Goal: Task Accomplishment & Management: Complete application form

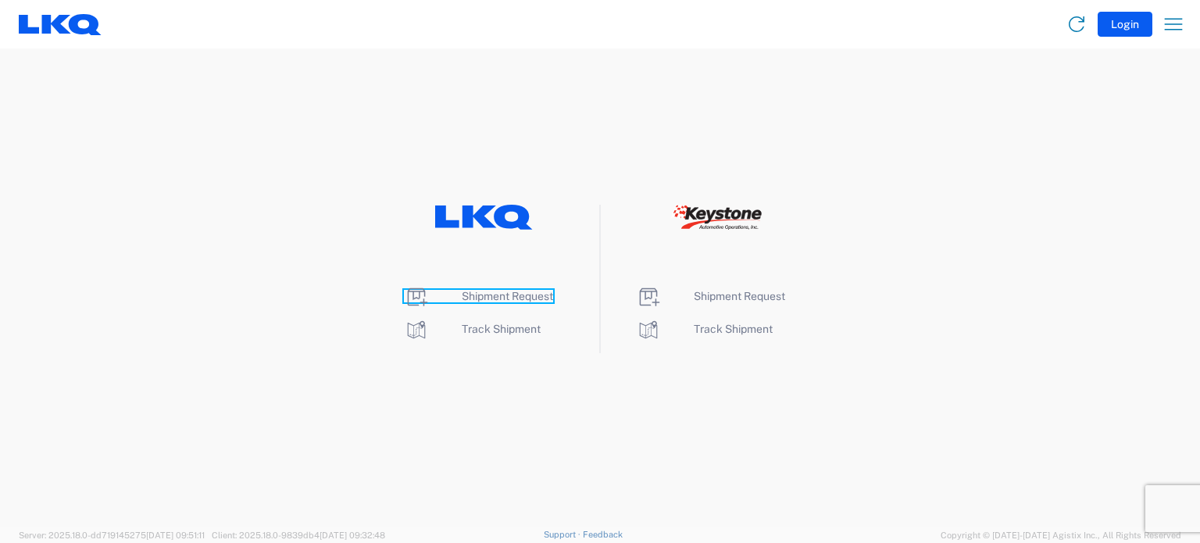
click at [500, 297] on span "Shipment Request" at bounding box center [507, 296] width 91 height 12
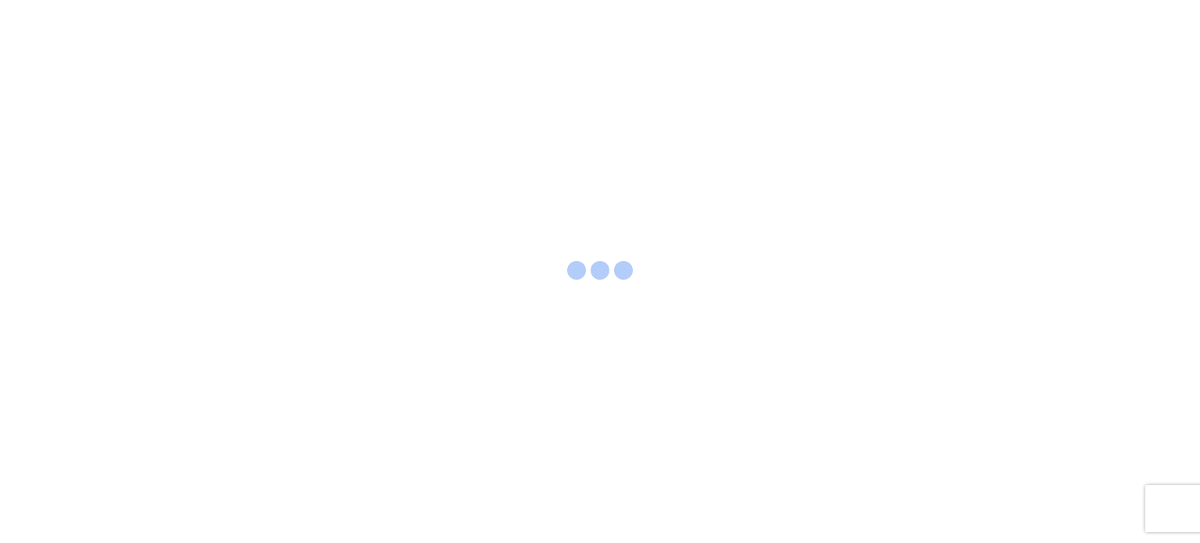
select select "FULL"
select select "LBS"
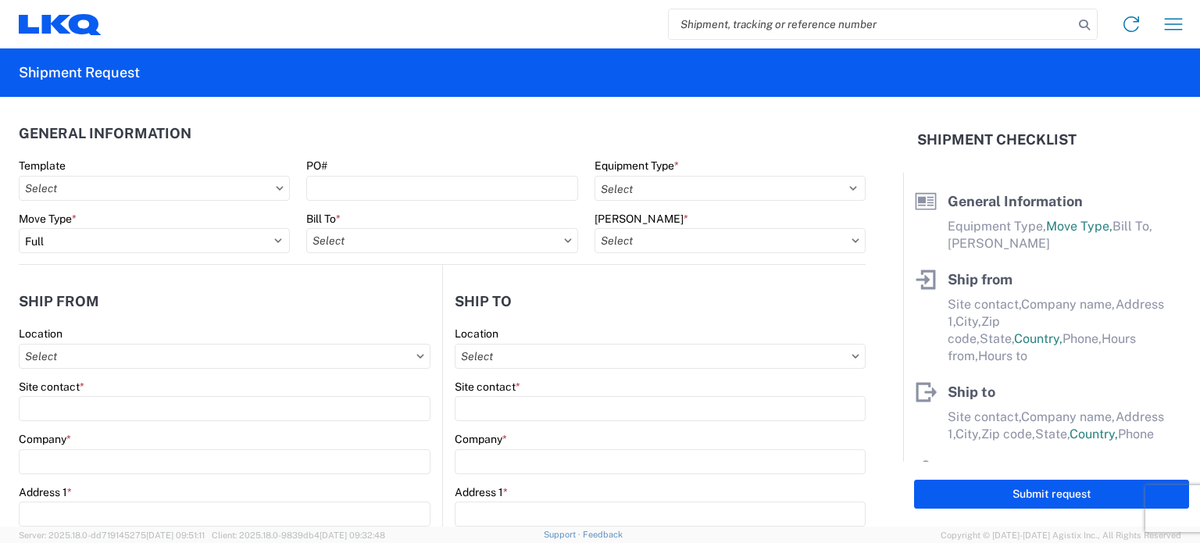
click at [738, 176] on div "Select 53’ Dry Van Flatbed Dropdeck (van) Lowboy (flatbed) Rail" at bounding box center [729, 188] width 271 height 25
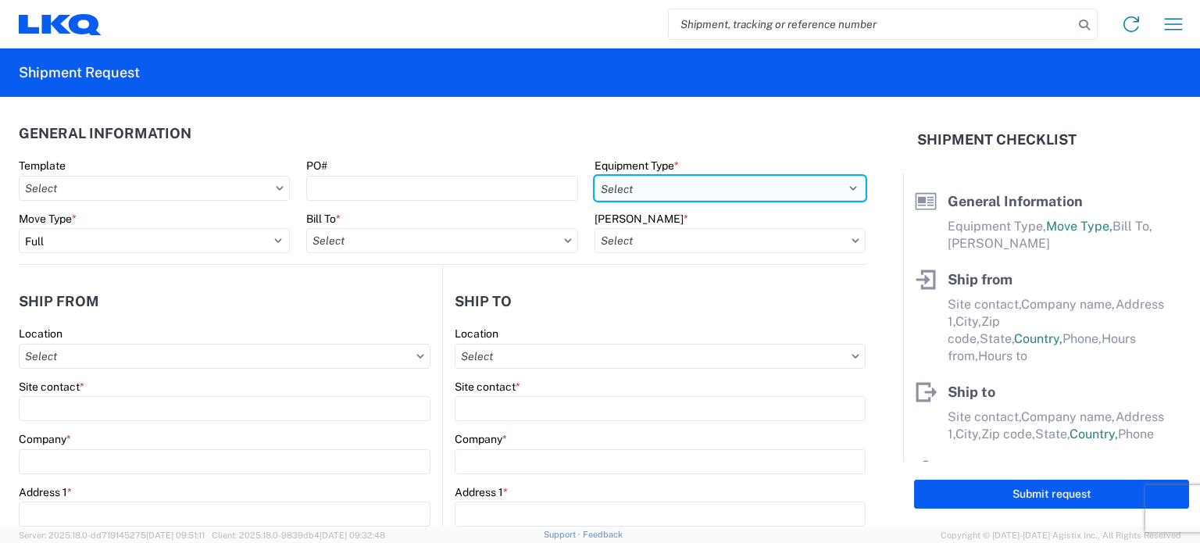
click at [740, 182] on select "Select 53’ Dry Van Flatbed Dropdeck (van) Lowboy (flatbed) Rail" at bounding box center [729, 188] width 271 height 25
select select "STDV"
click at [594, 176] on select "Select 53’ Dry Van Flatbed Dropdeck (van) Lowboy (flatbed) Rail" at bounding box center [729, 188] width 271 height 25
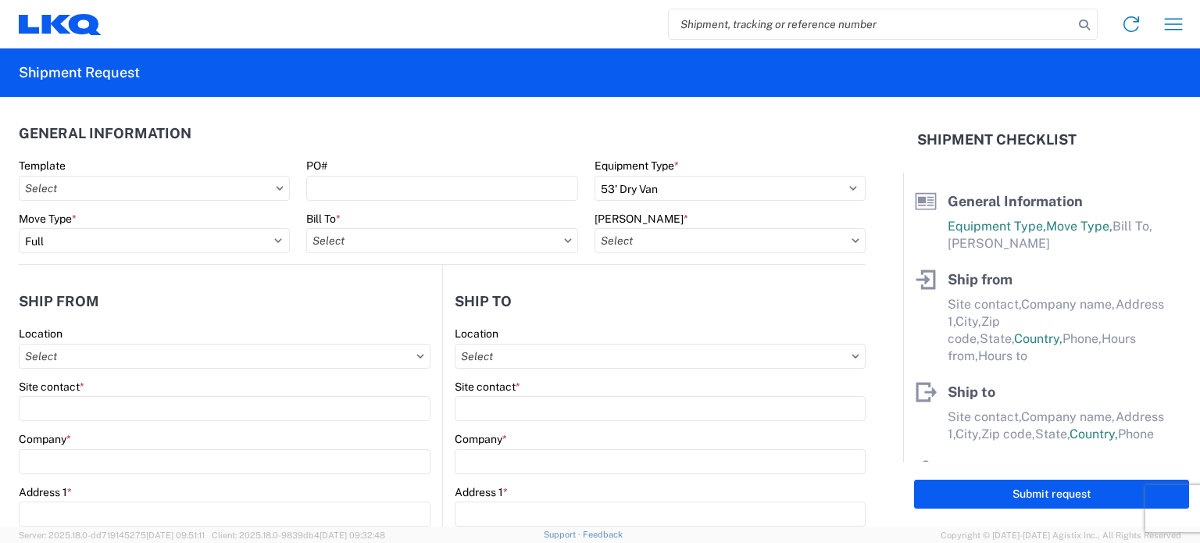
click at [222, 227] on div "Move Type * Select Full Partial TL" at bounding box center [154, 233] width 271 height 42
click at [349, 227] on div "Bill To *" at bounding box center [441, 233] width 271 height 42
click at [359, 237] on input "Bill To *" at bounding box center [441, 240] width 271 height 25
type input "1634"
click at [409, 309] on div "1634 - Atlanta - Knopf - Boat Rock" at bounding box center [459, 310] width 307 height 25
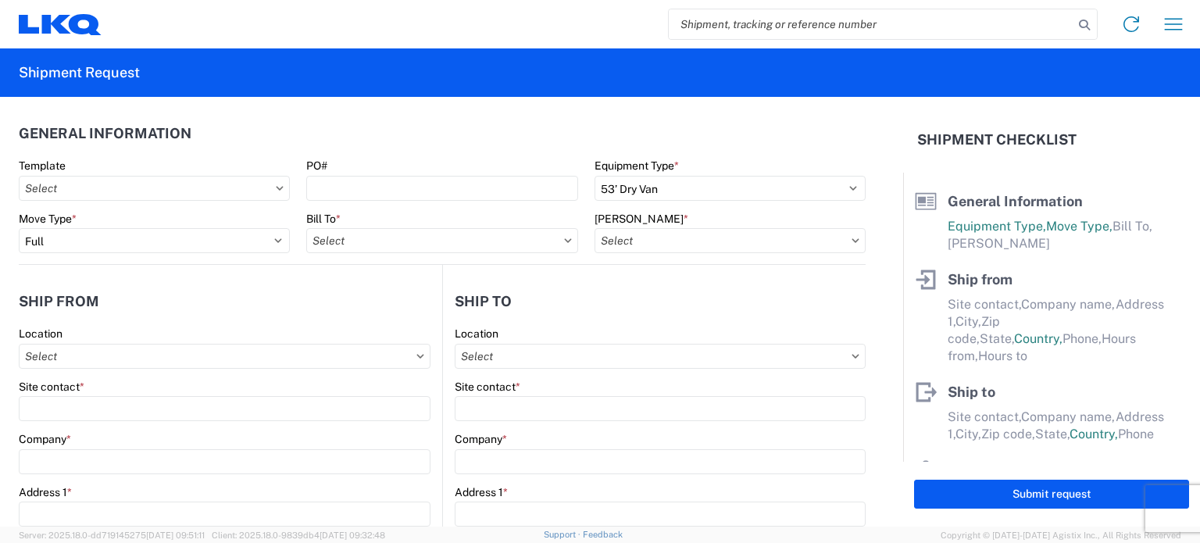
type input "1634 - Atlanta - Knopf - Boat Rock"
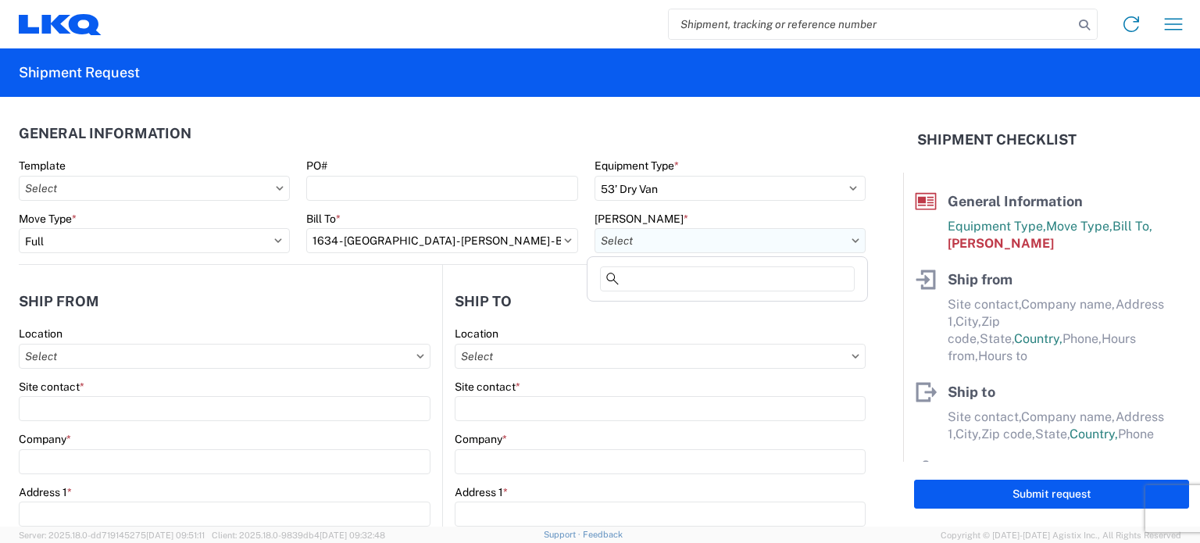
click at [605, 240] on input "Bill Code *" at bounding box center [729, 240] width 271 height 25
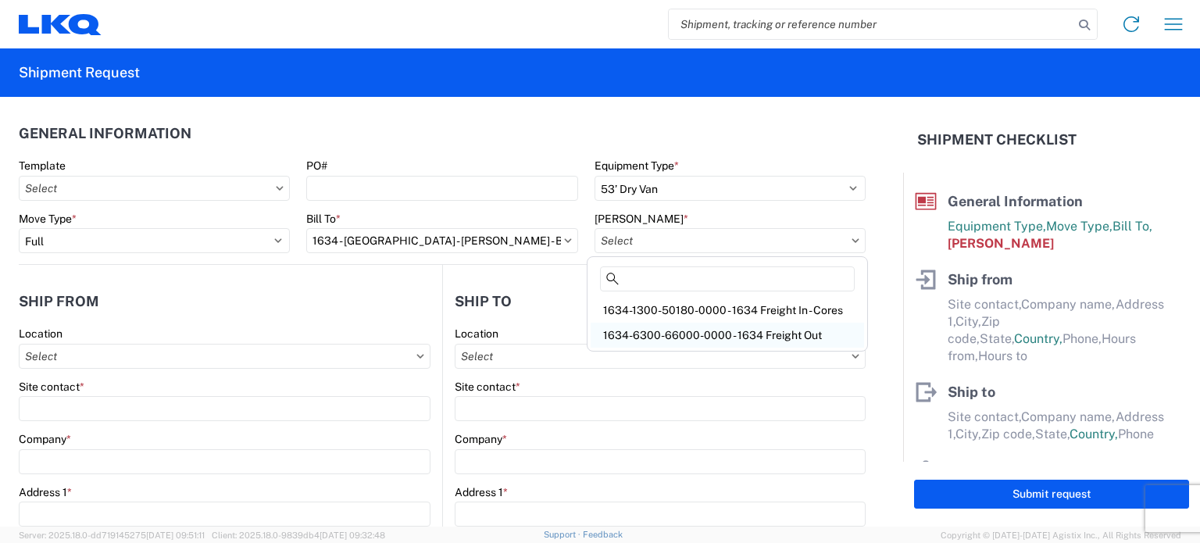
click at [681, 330] on div "1634-6300-66000-0000 - 1634 Freight Out" at bounding box center [727, 335] width 273 height 25
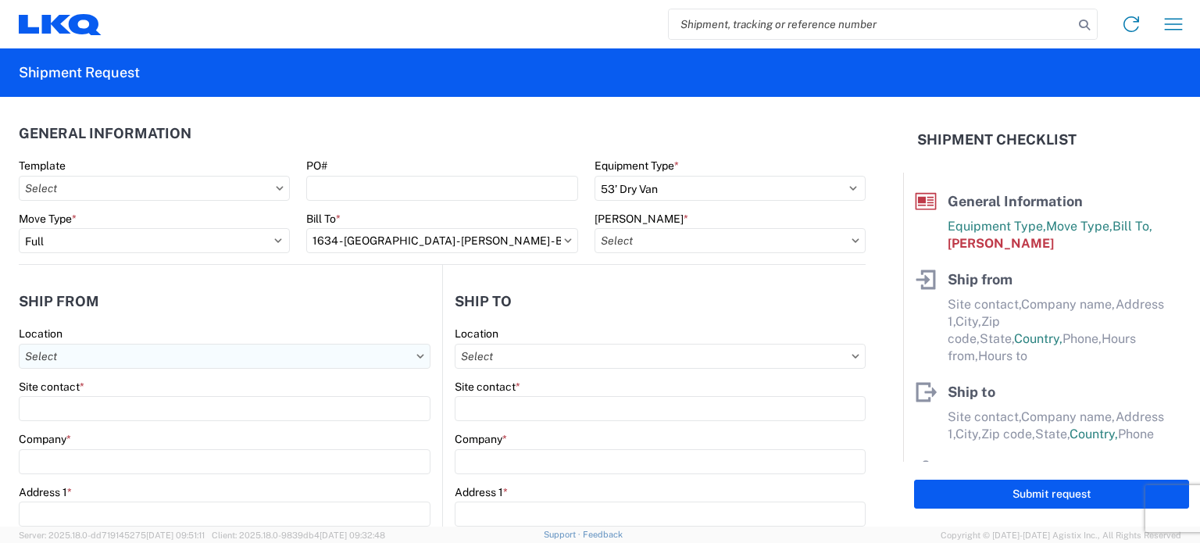
type input "1634-6300-66000-0000 - 1634 Freight Out"
click at [247, 360] on input "Location" at bounding box center [225, 356] width 412 height 25
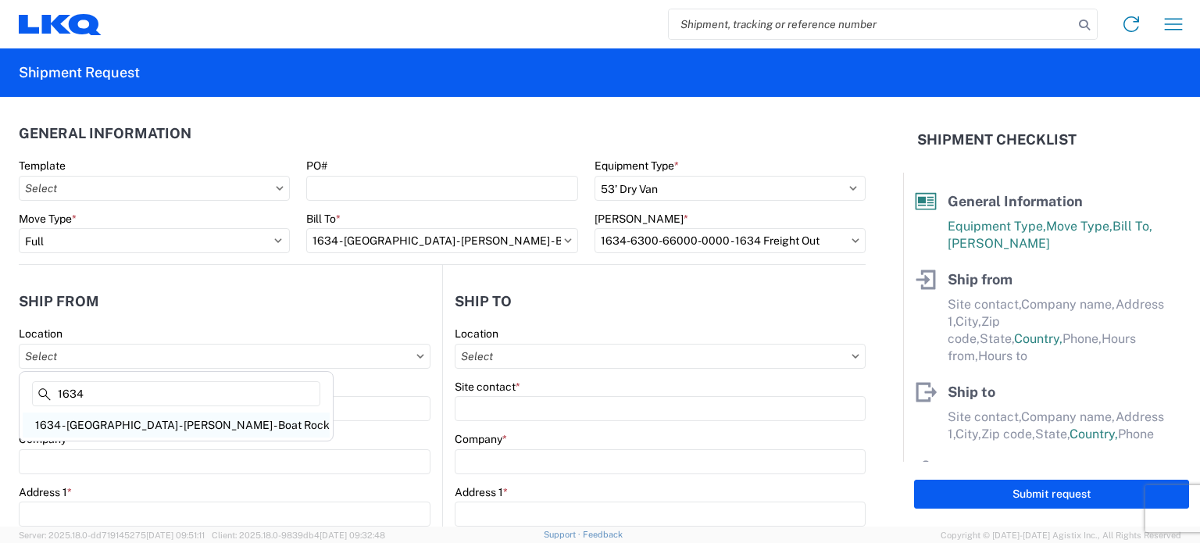
type input "1634"
click at [96, 421] on div "1634 - Atlanta - Knopf - Boat Rock" at bounding box center [176, 424] width 307 height 25
type input "1634 - Atlanta - Knopf - Boat Rock"
type input "LKQ Corporation"
type input "[STREET_ADDRESS]"
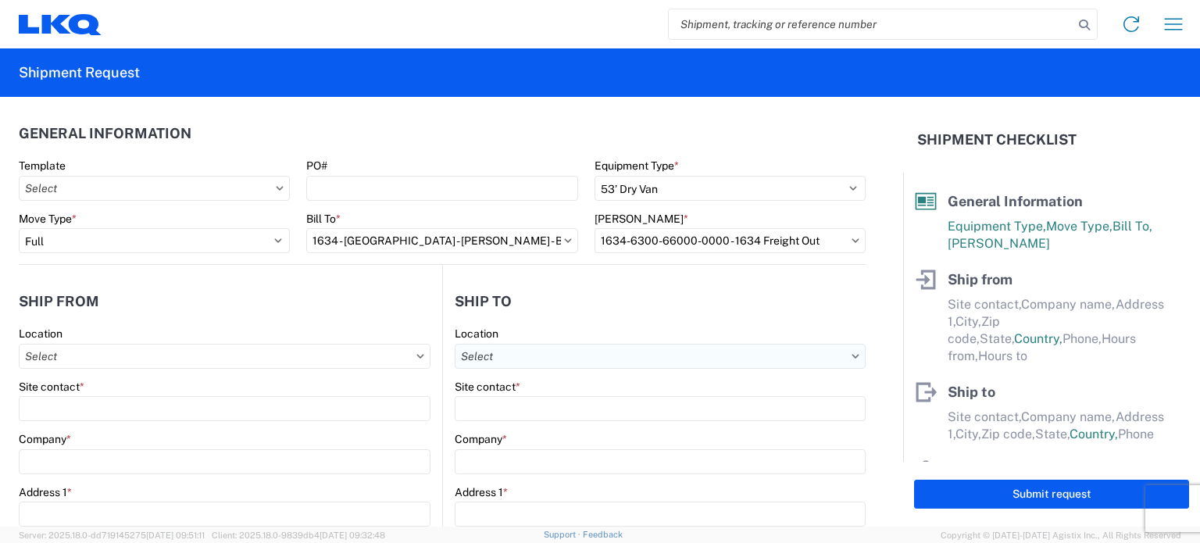
type input "Atlanta"
type input "30336"
select select "GA"
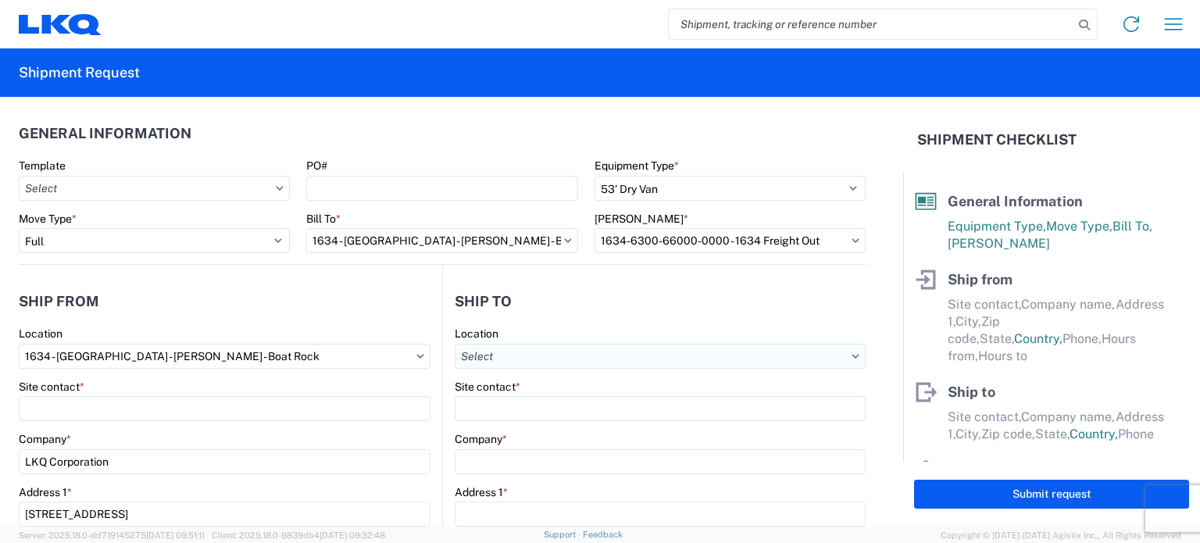
select select "US"
type input "[PHONE_NUMBER]"
type input "00:00"
click at [580, 354] on input "Location" at bounding box center [660, 356] width 411 height 25
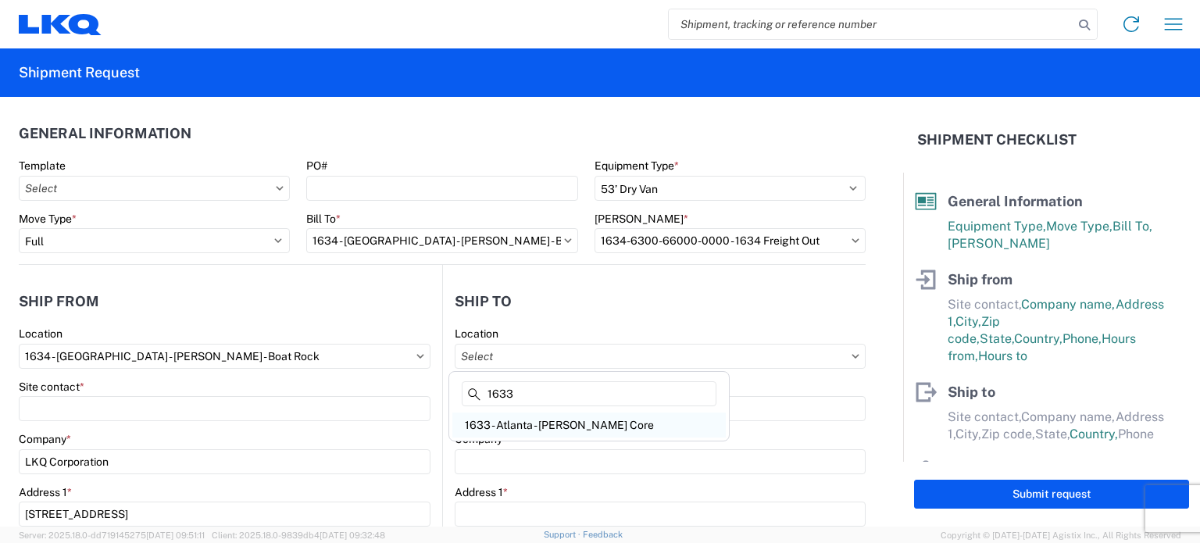
type input "1633"
click at [556, 422] on div "1633 - Atlanta - Knopf Core" at bounding box center [588, 424] width 273 height 25
type input "1633 - Atlanta - Knopf Core"
type input "LKQ Corporation"
type input "[STREET_ADDRESS][PERSON_NAME][PERSON_NAME]"
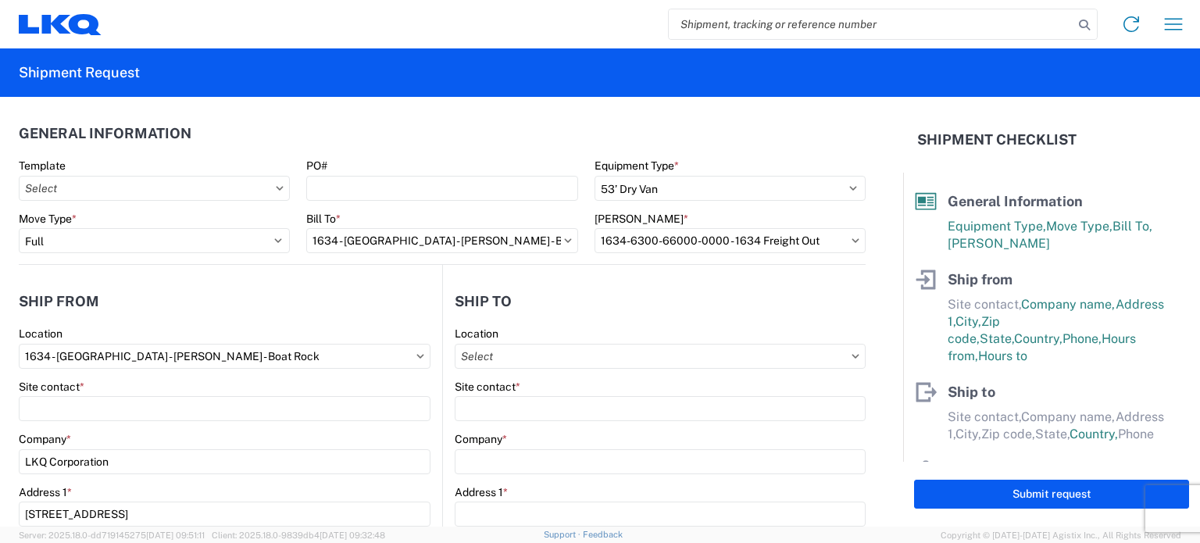
type input "Atlanta"
type input "30336"
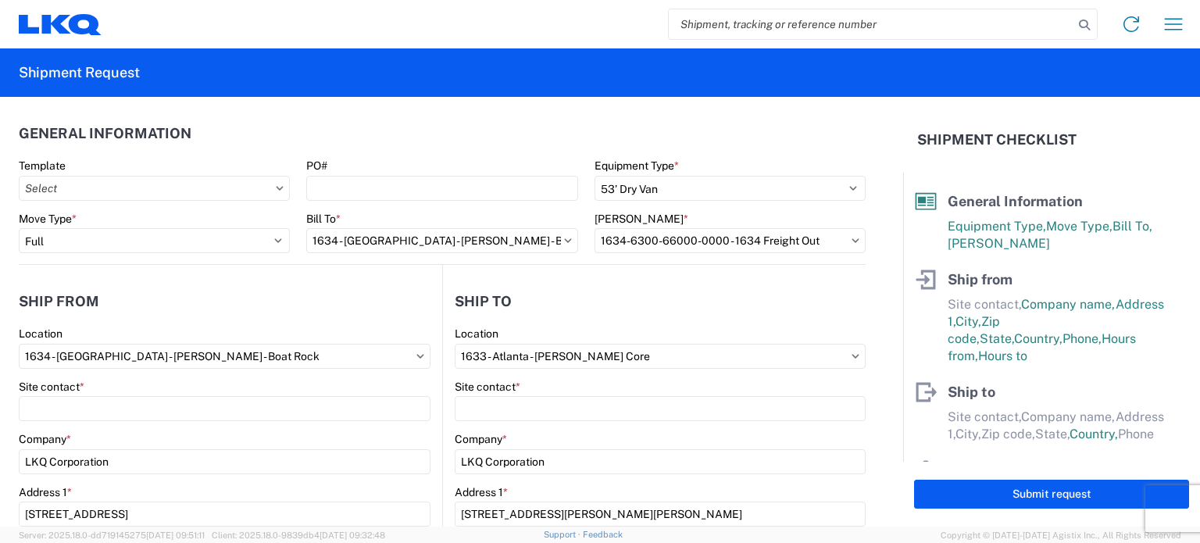
select select "US"
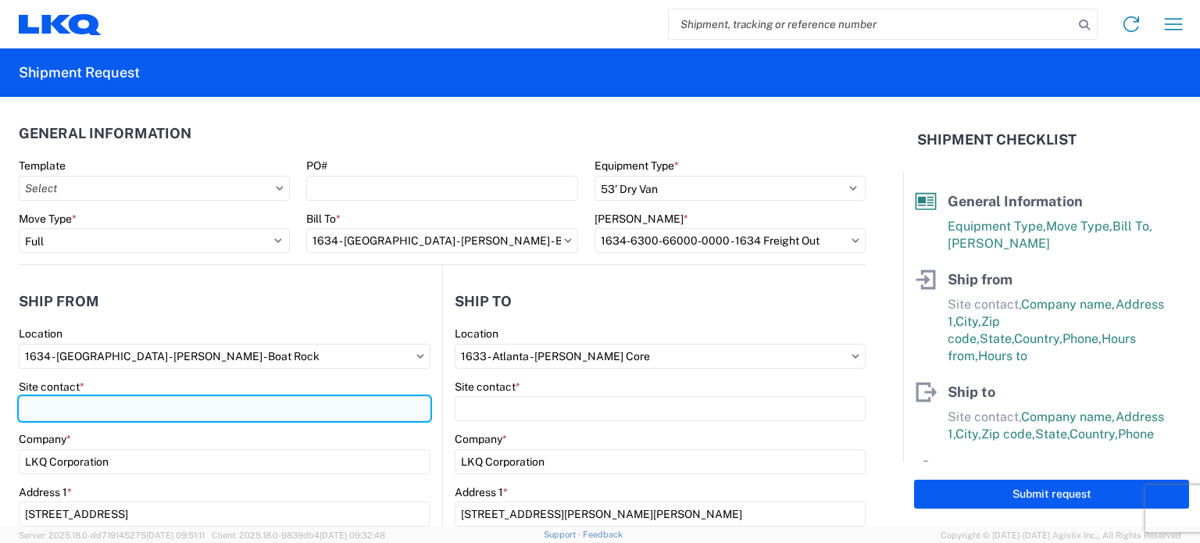
click at [198, 413] on input "Site contact *" at bounding box center [225, 408] width 412 height 25
type input "j"
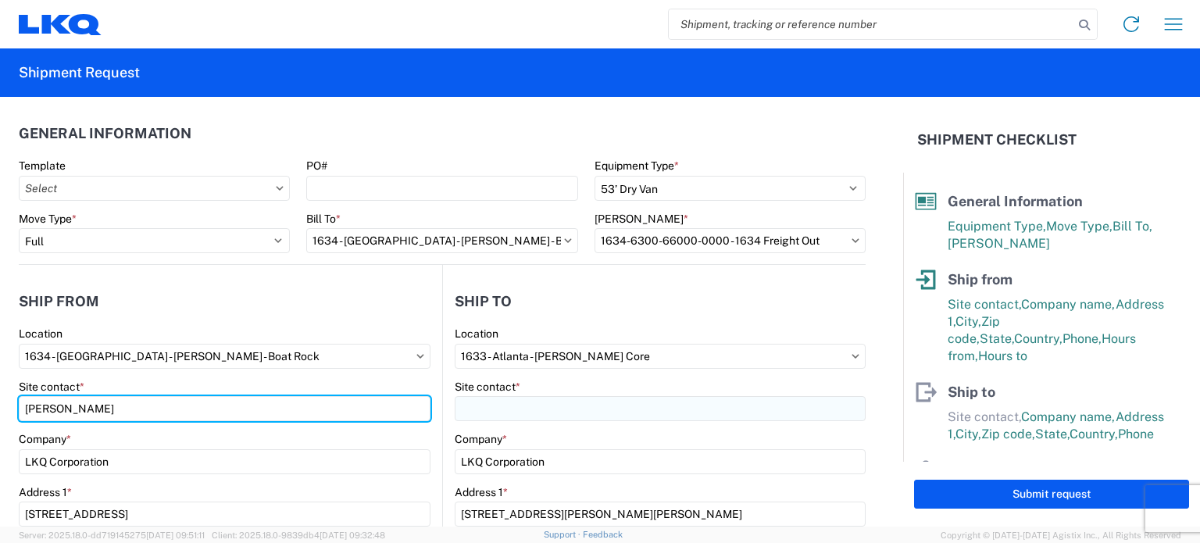
type input "JASON VOYLES"
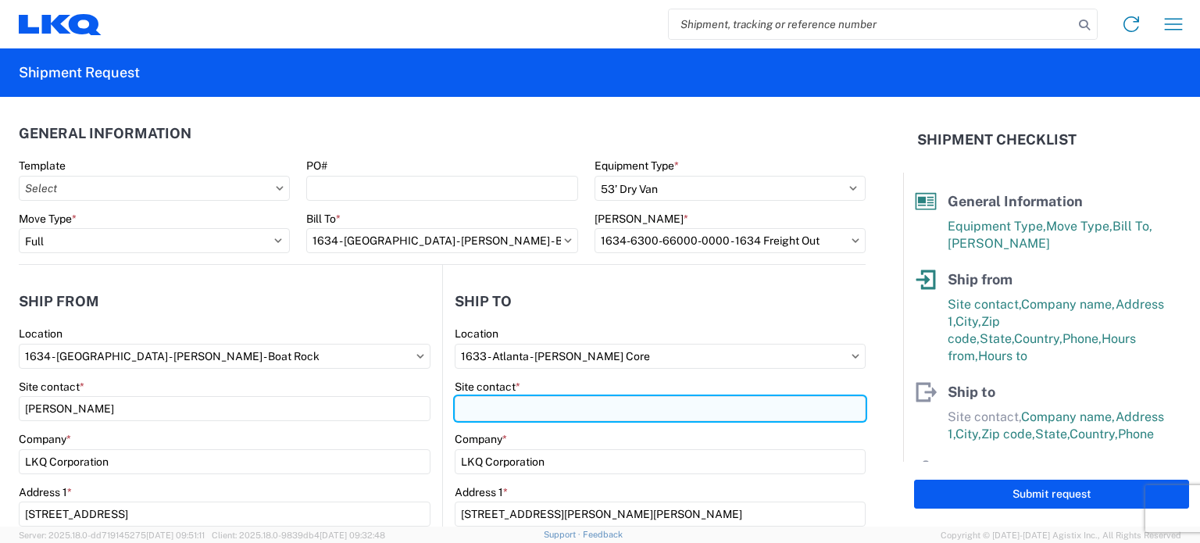
click at [476, 419] on input "Site contact *" at bounding box center [660, 408] width 411 height 25
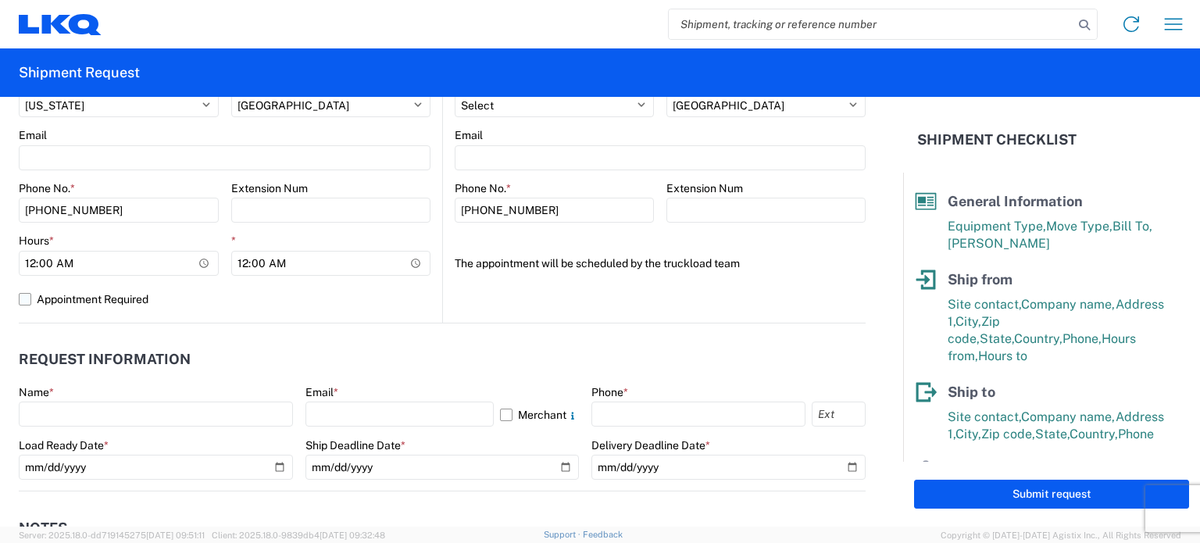
scroll to position [625, 0]
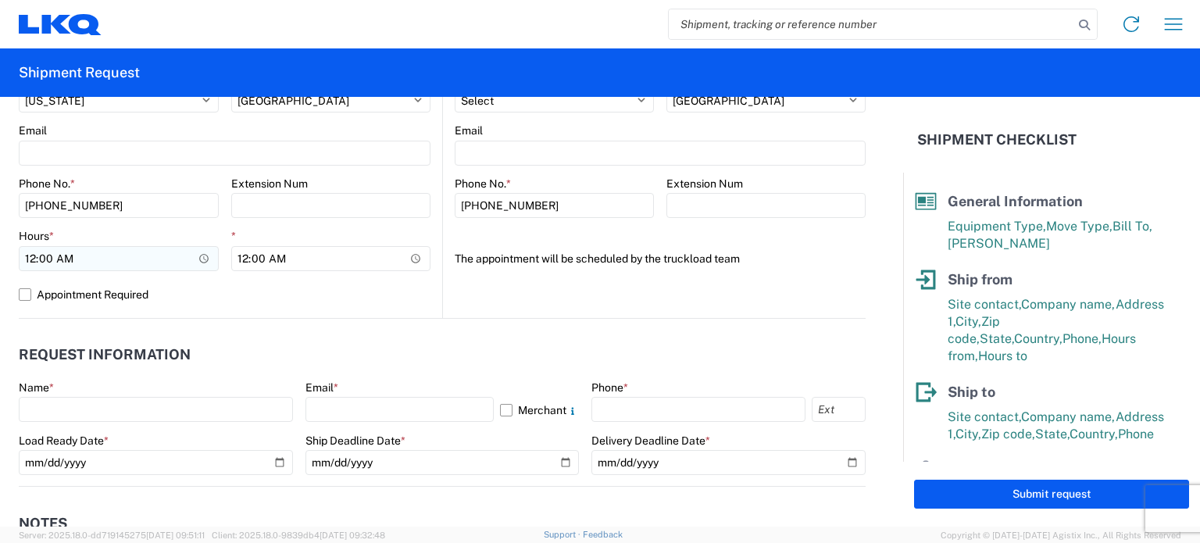
type input "LITO LOPEZ"
click at [29, 258] on input "00:00" at bounding box center [119, 258] width 200 height 25
type input "07:00"
type input "14:30"
click at [230, 343] on header "Request Information" at bounding box center [442, 354] width 847 height 35
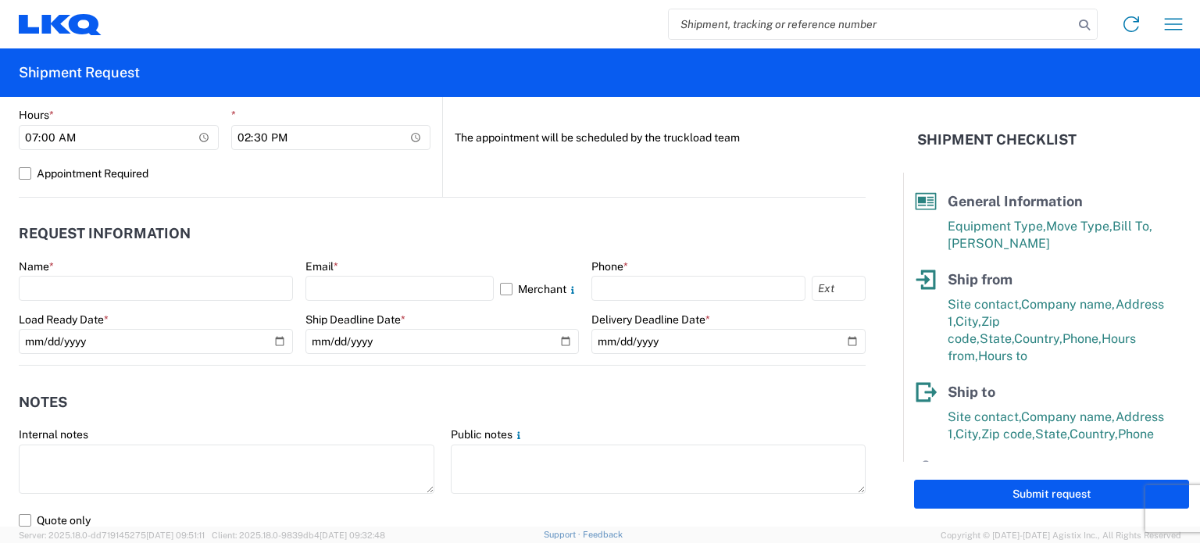
scroll to position [781, 0]
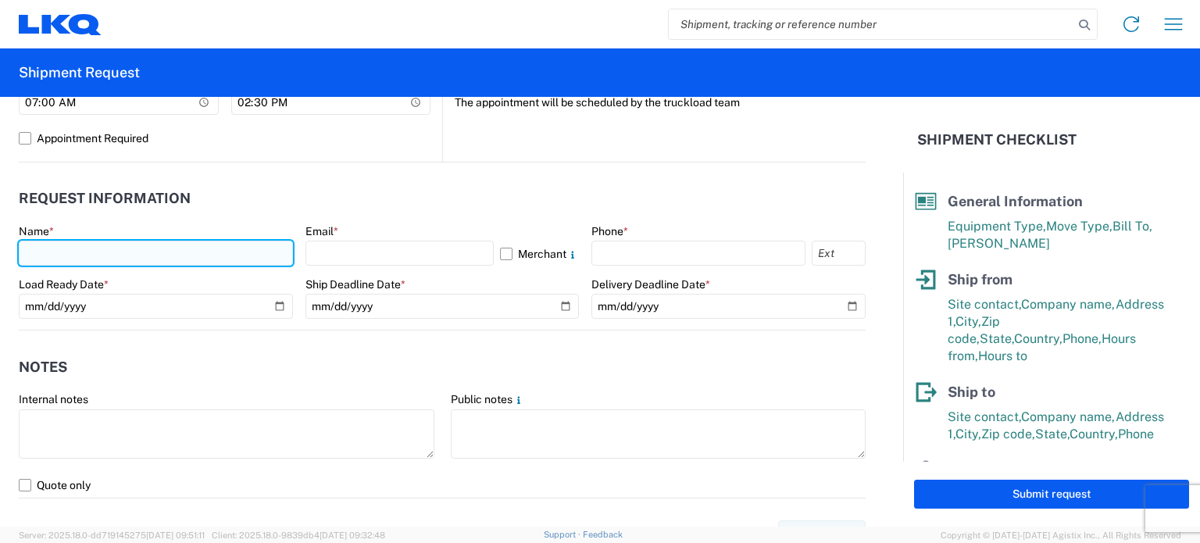
click at [210, 245] on input "text" at bounding box center [156, 253] width 274 height 25
type input "MARCELA CUAPIO FLORES"
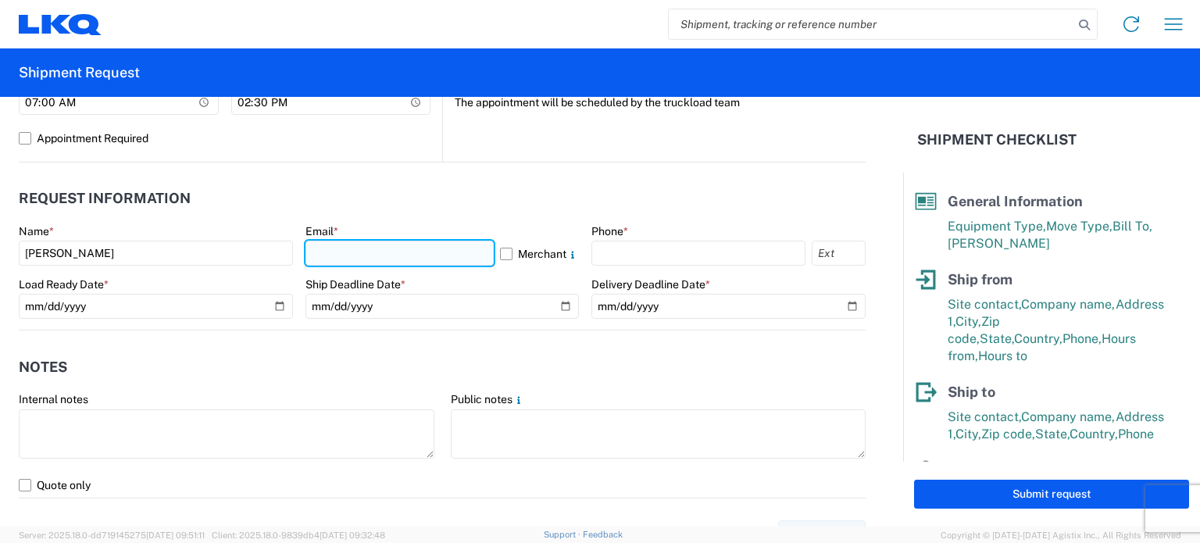
click at [334, 253] on input "text" at bounding box center [399, 253] width 189 height 25
type input "MXCUAPIO@lkqcorp.com"
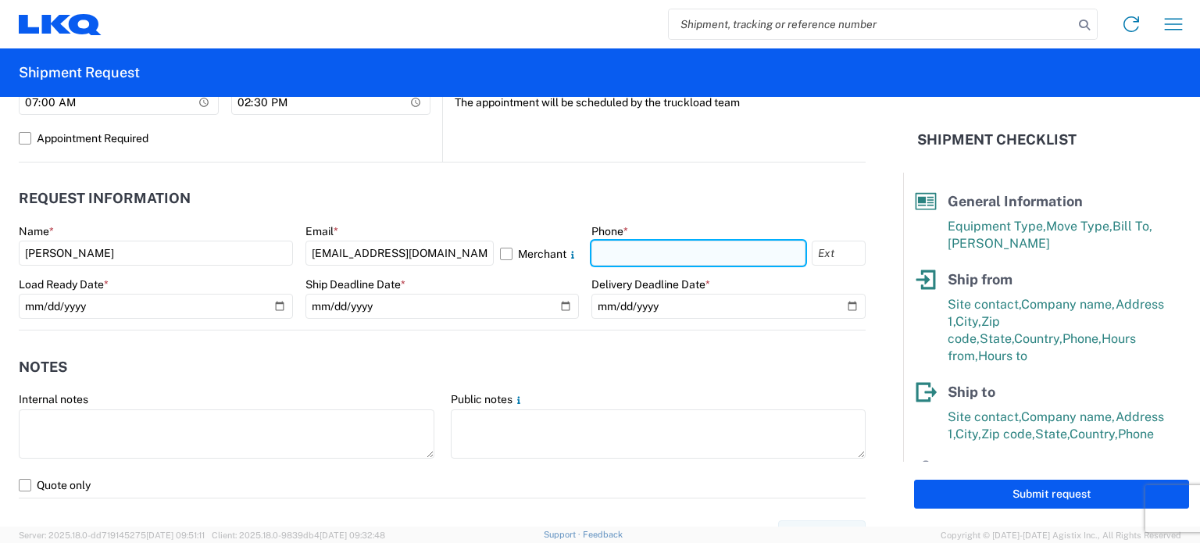
click at [633, 258] on input "text" at bounding box center [698, 253] width 214 height 25
type input "[PHONE_NUMBER]"
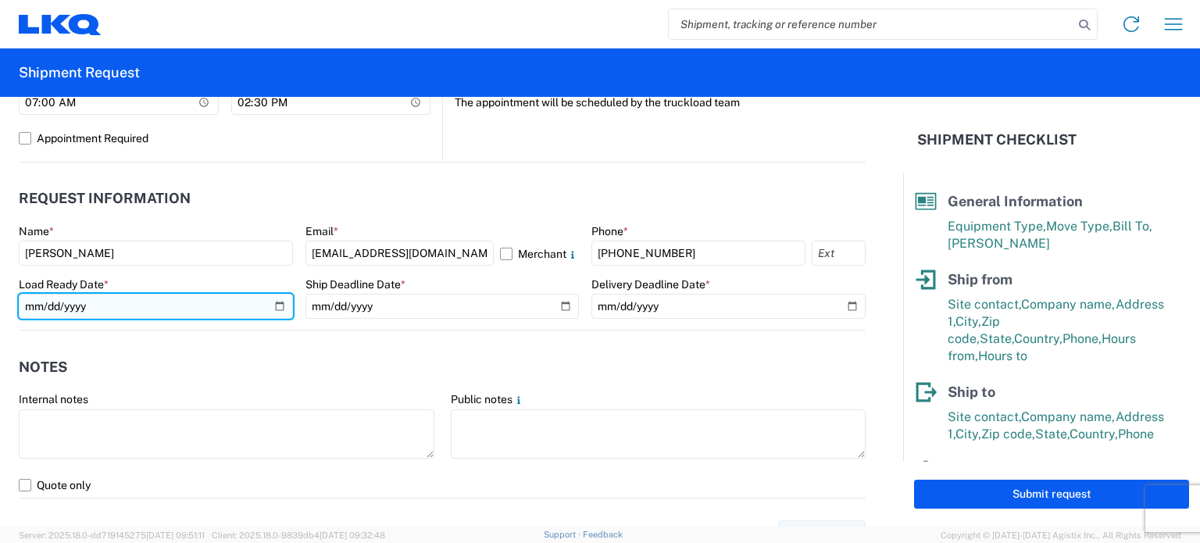
click at [281, 301] on input "date" at bounding box center [156, 306] width 274 height 25
type input "2025-09-12"
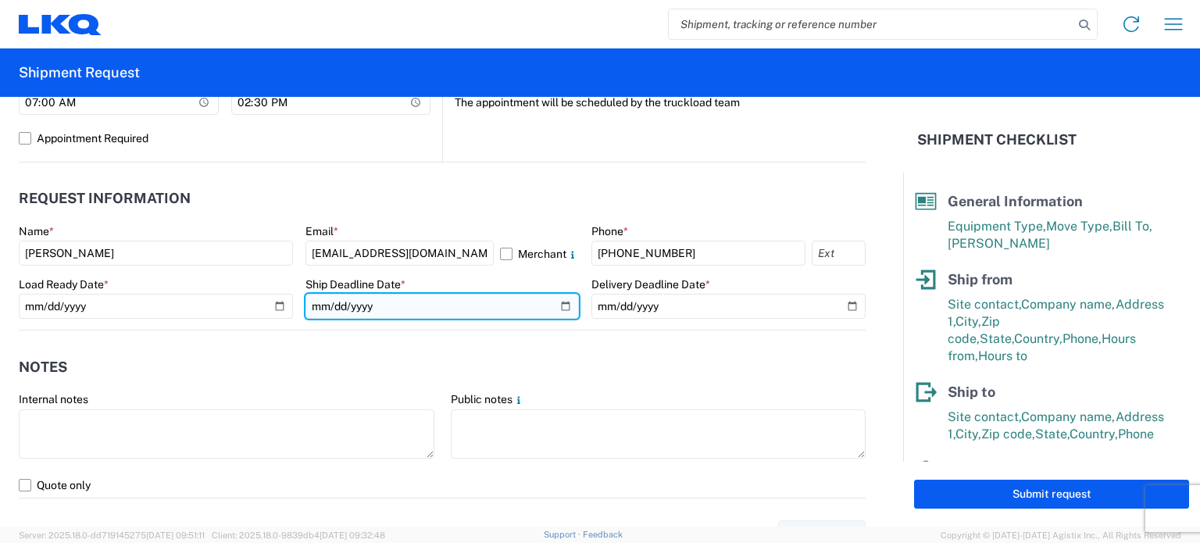
click at [558, 307] on input "date" at bounding box center [442, 306] width 274 height 25
type input "2025-09-12"
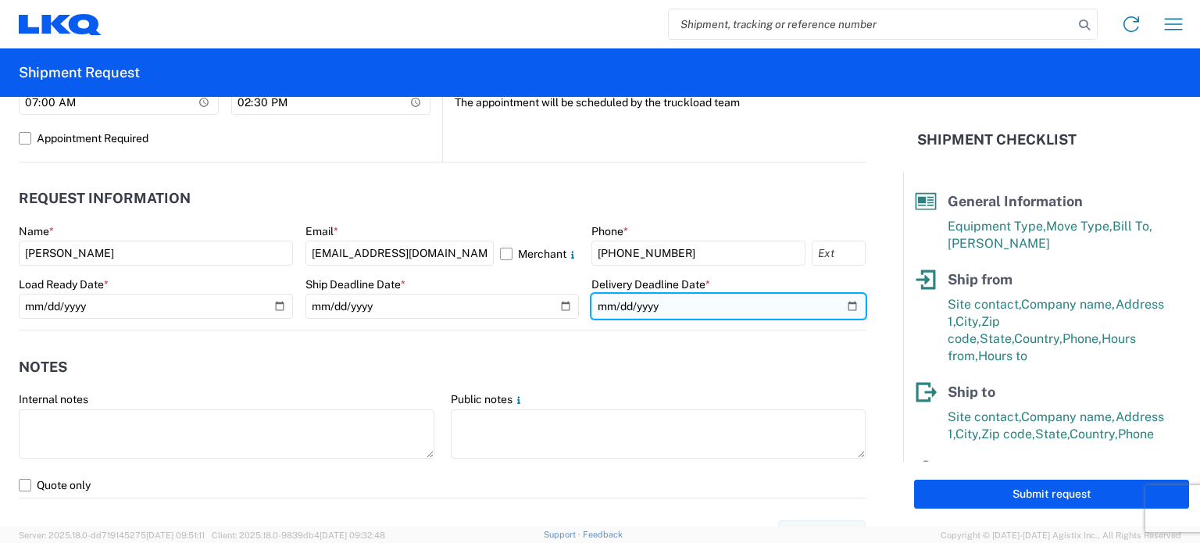
click at [840, 309] on input "date" at bounding box center [728, 306] width 274 height 25
type input "2025-09-12"
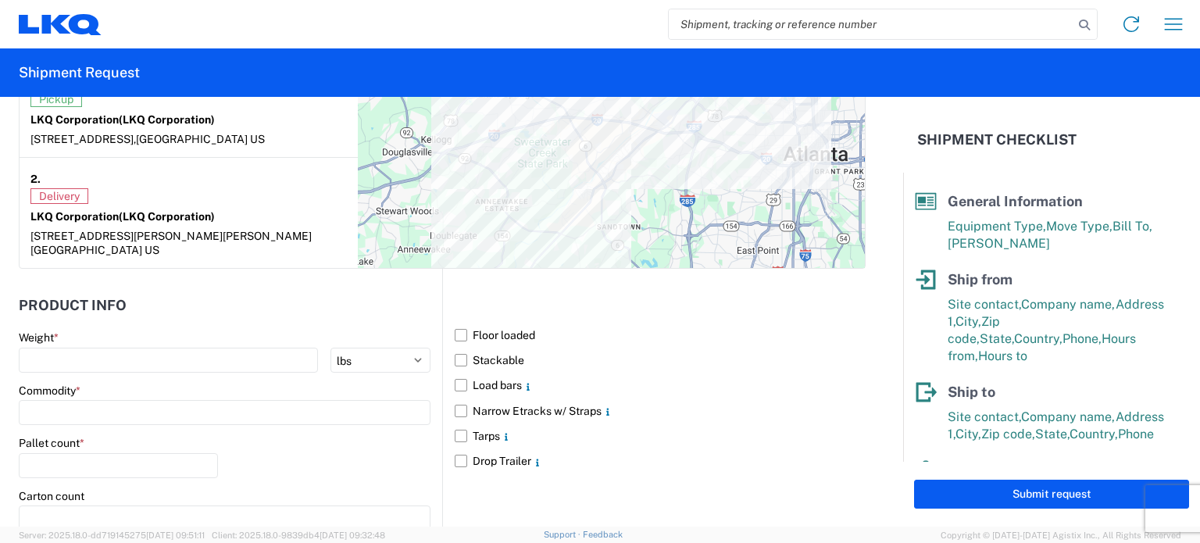
scroll to position [1406, 0]
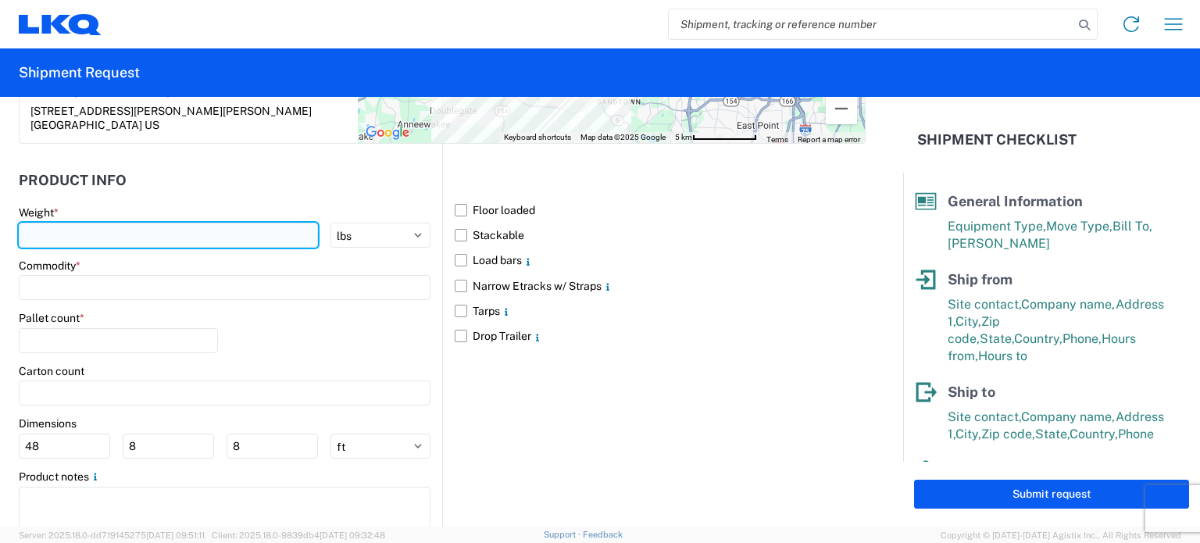
click at [80, 223] on input "number" at bounding box center [168, 235] width 299 height 25
type input "42000"
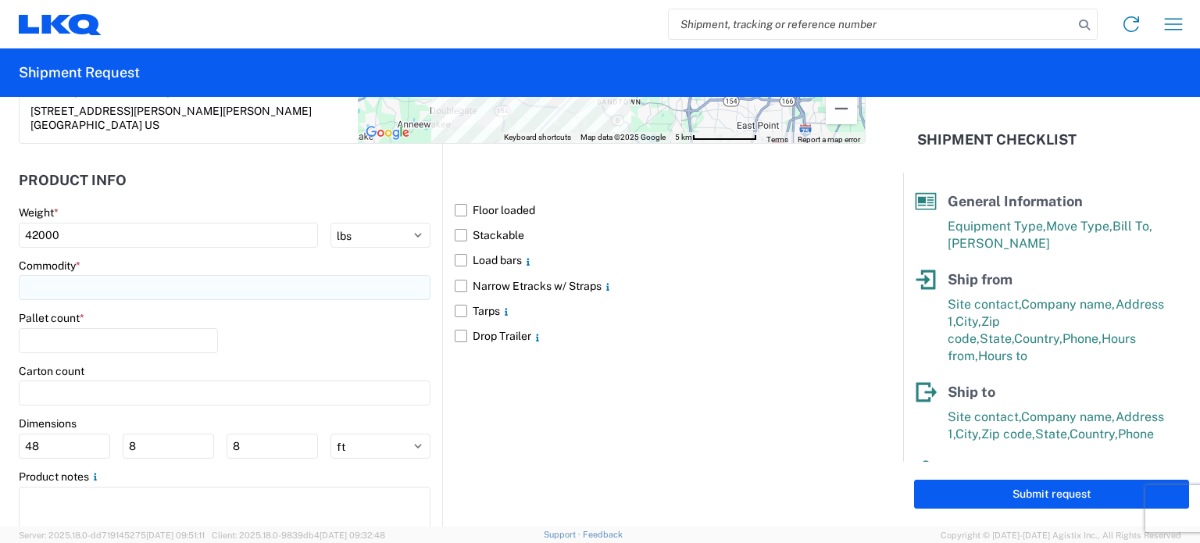
click at [160, 275] on input at bounding box center [225, 287] width 412 height 25
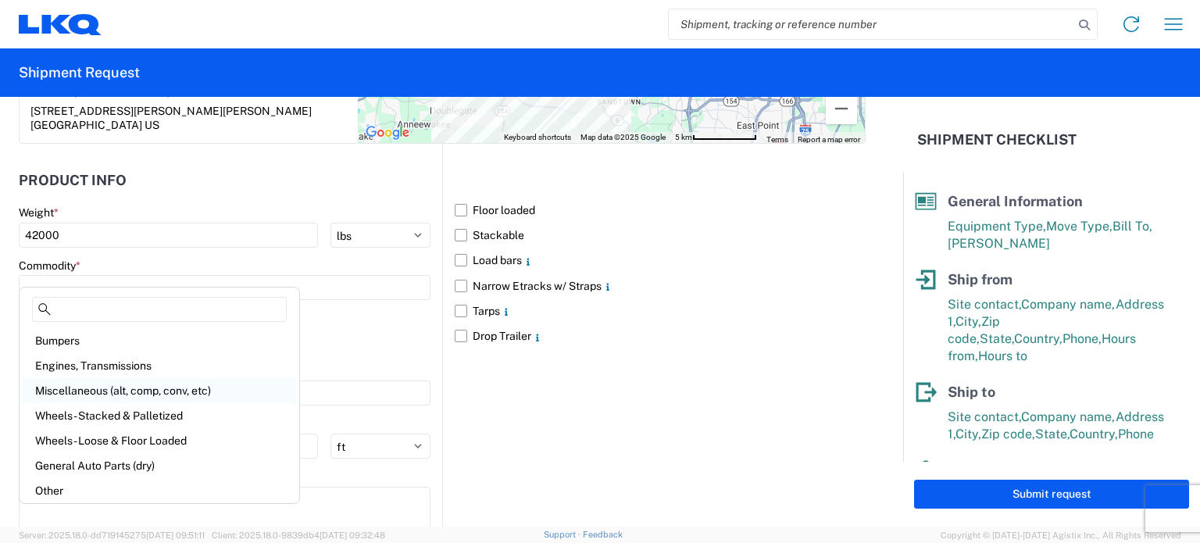
click at [88, 387] on div "Miscellaneous (alt, comp, conv, etc)" at bounding box center [159, 390] width 273 height 25
type input "Miscellaneous (alt, comp, conv, etc)"
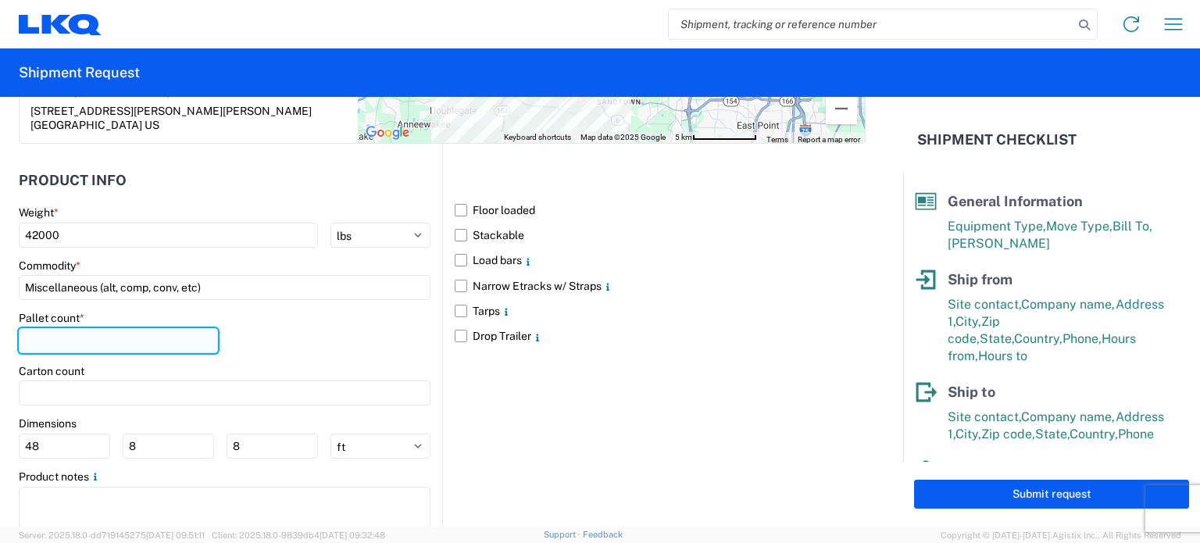
click at [73, 328] on input "number" at bounding box center [118, 340] width 199 height 25
type input "22"
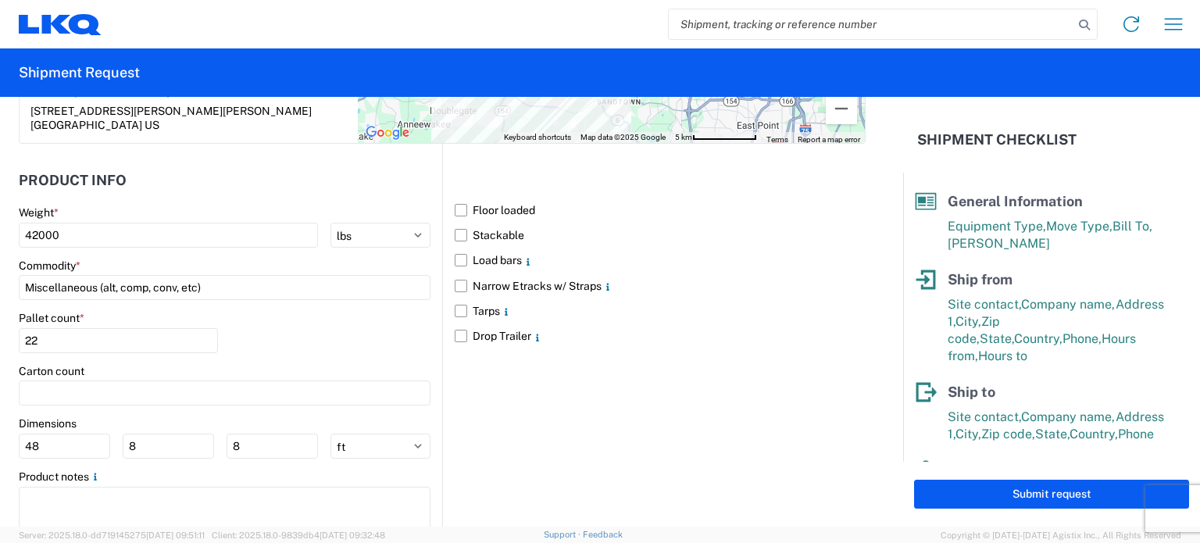
click at [319, 326] on div "Pallet count * 22" at bounding box center [225, 337] width 412 height 53
click at [460, 198] on label "Floor loaded" at bounding box center [660, 210] width 411 height 25
click at [0, 0] on input "Floor loaded" at bounding box center [0, 0] width 0 height 0
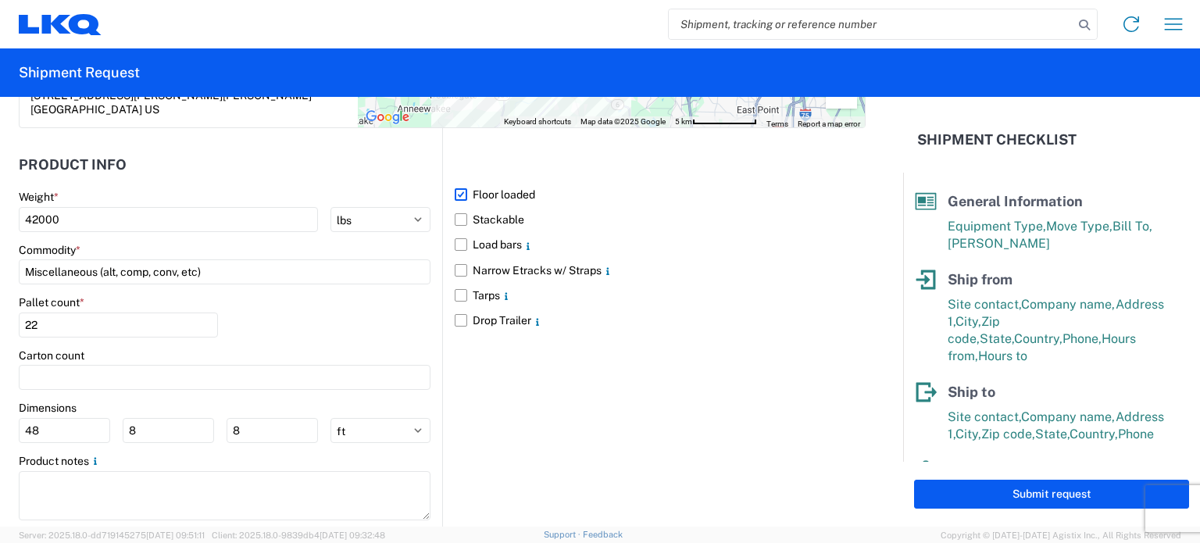
scroll to position [1440, 0]
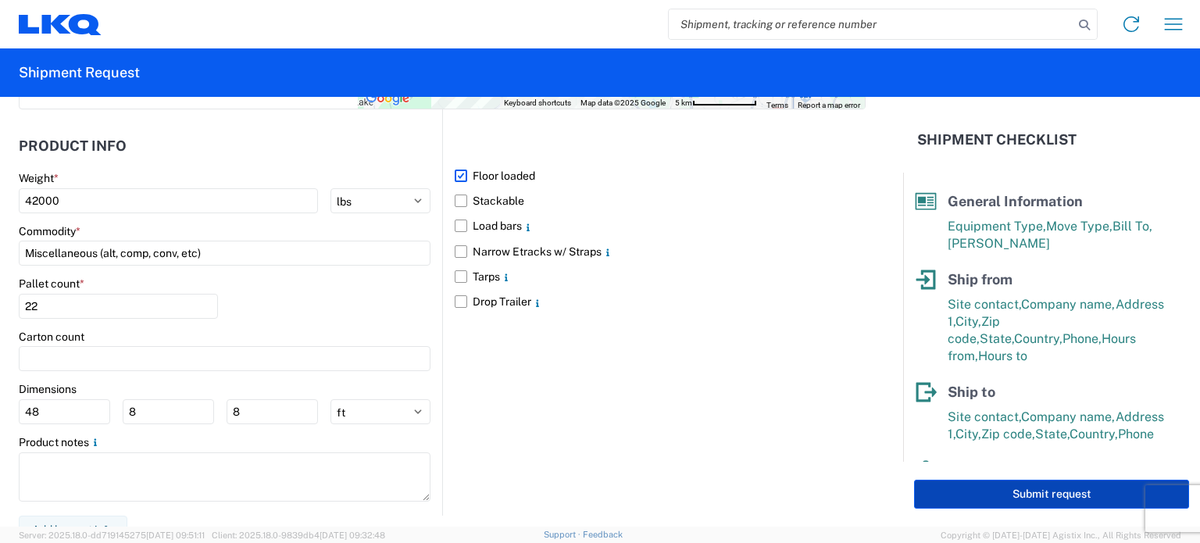
click at [1034, 490] on button "Submit request" at bounding box center [1051, 494] width 275 height 29
select select "US"
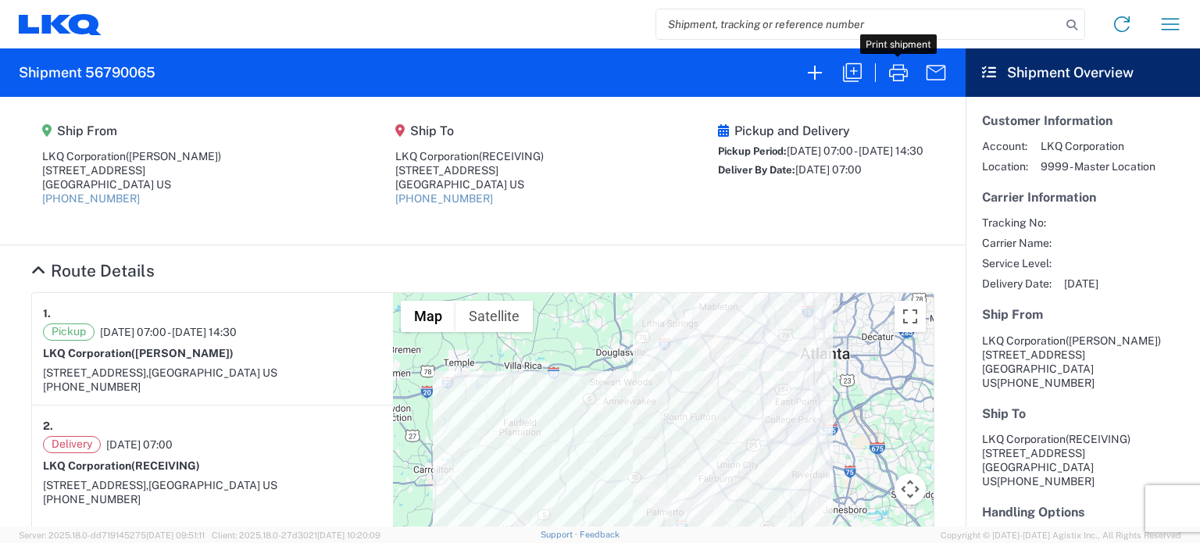
click at [116, 74] on h2 "Shipment 56790065" at bounding box center [87, 72] width 137 height 19
copy h2 "56790065"
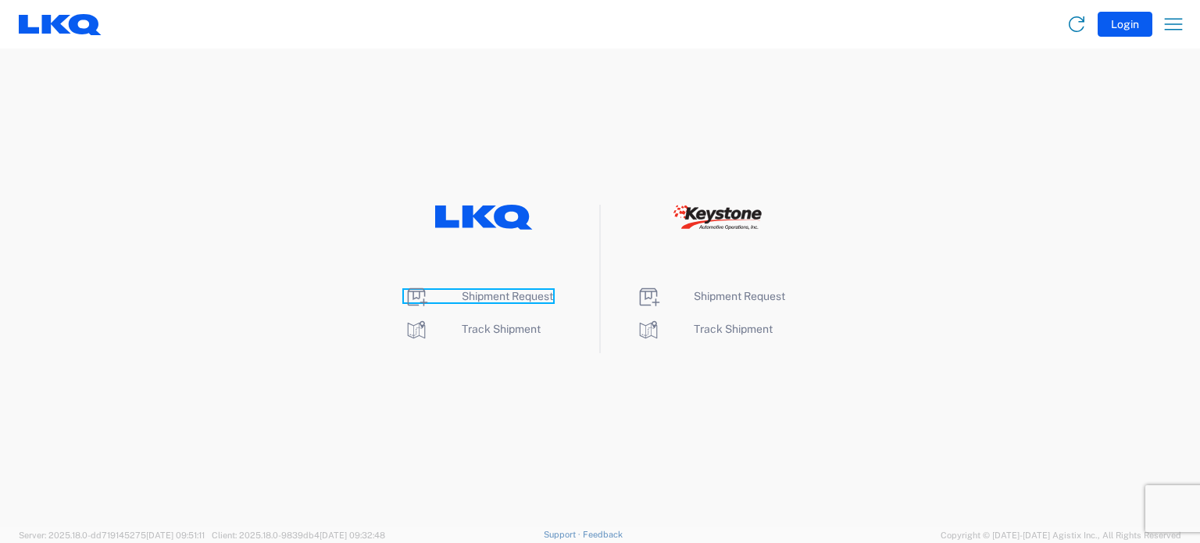
click at [519, 295] on span "Shipment Request" at bounding box center [507, 296] width 91 height 12
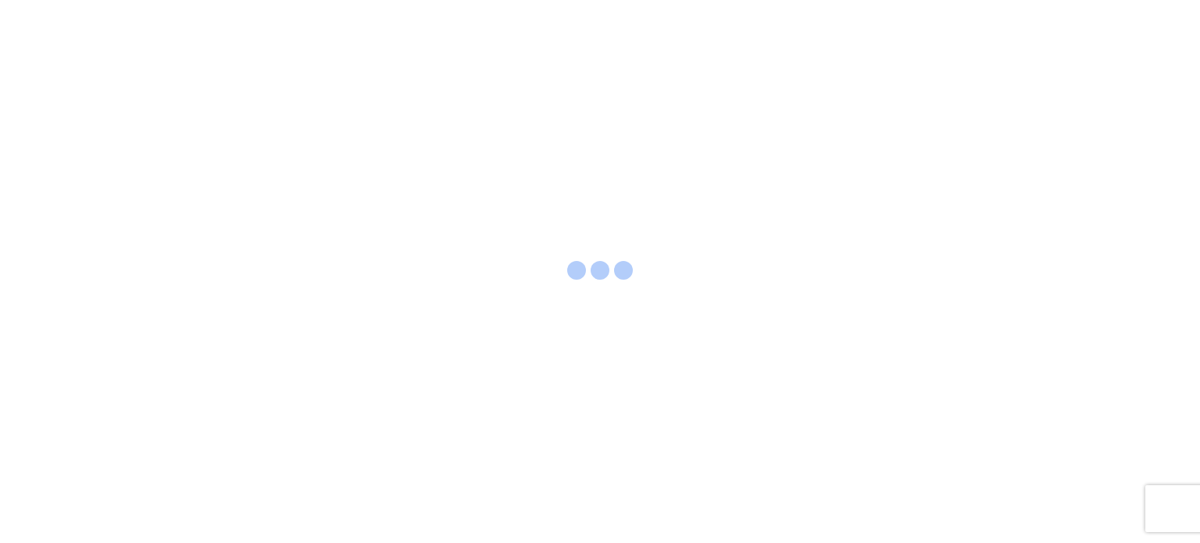
select select "FULL"
select select "LBS"
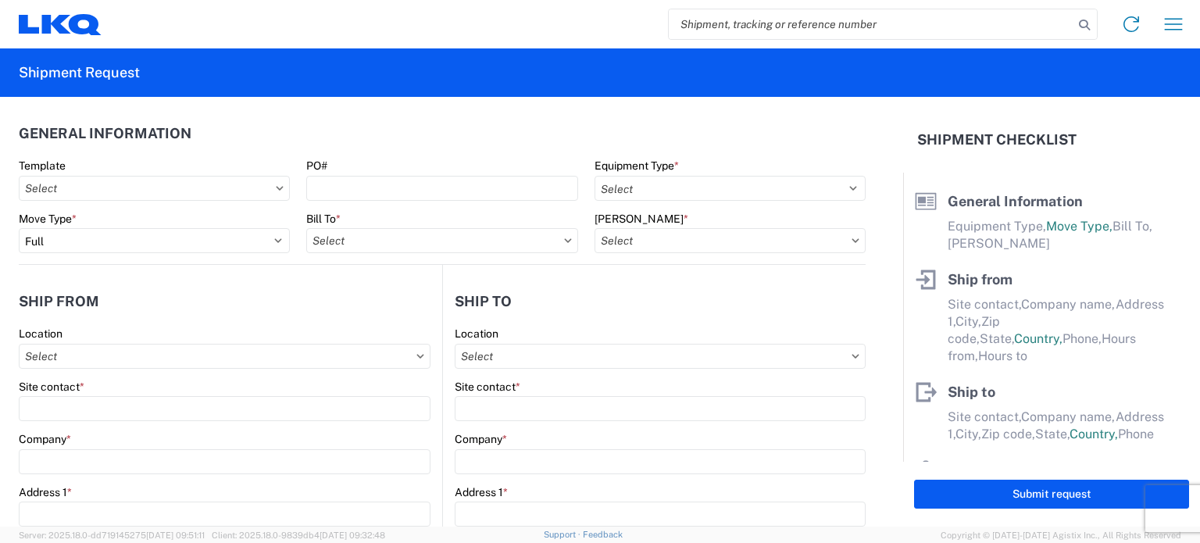
click at [705, 27] on input "search" at bounding box center [871, 24] width 405 height 30
paste input "56790065"
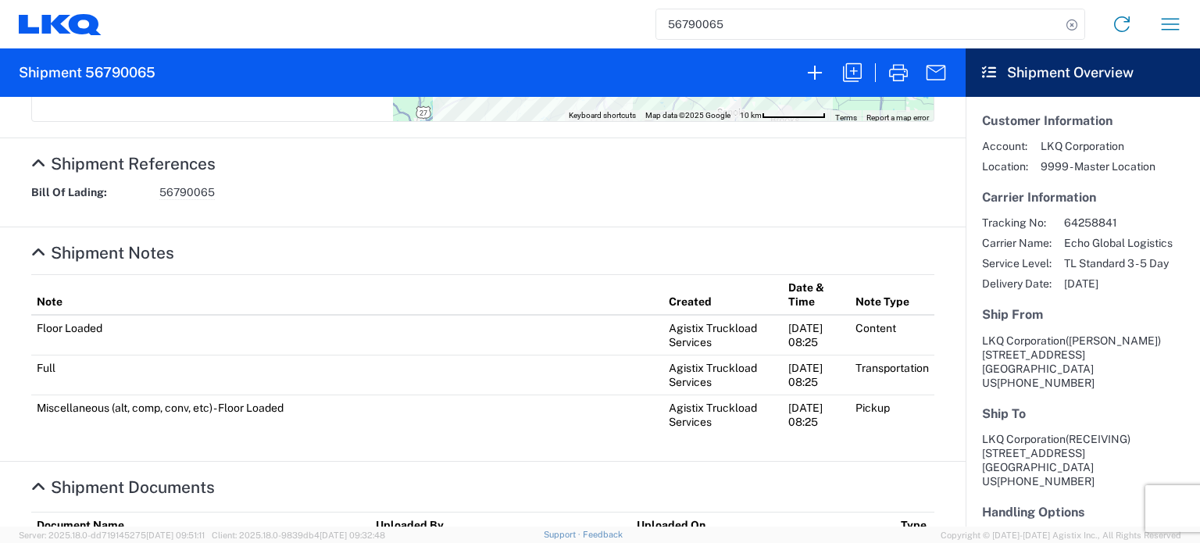
scroll to position [673, 0]
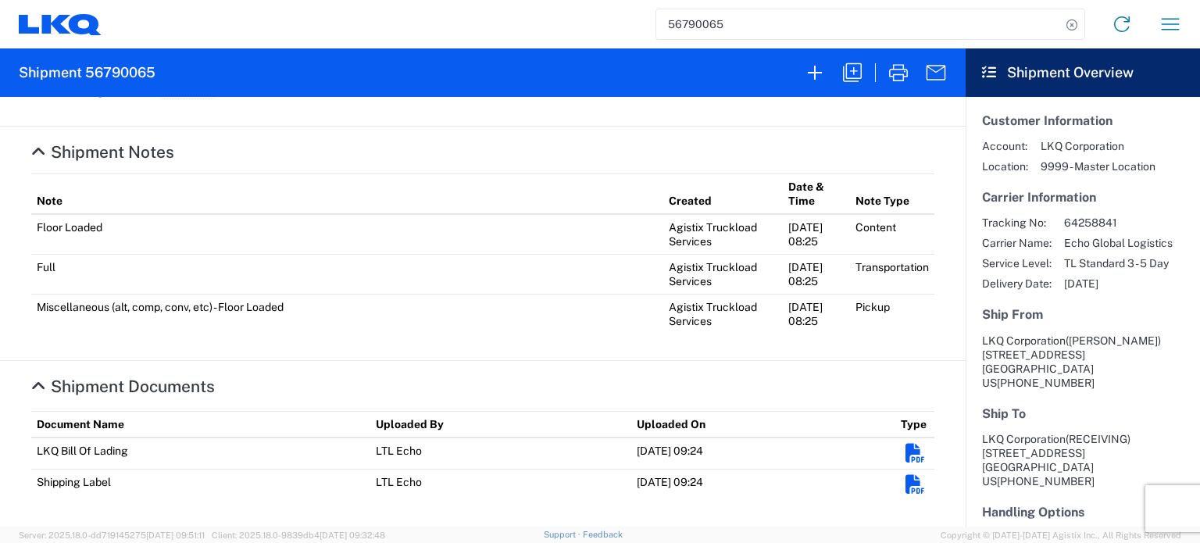
click at [905, 460] on em "Shipment Documents" at bounding box center [915, 454] width 20 height 20
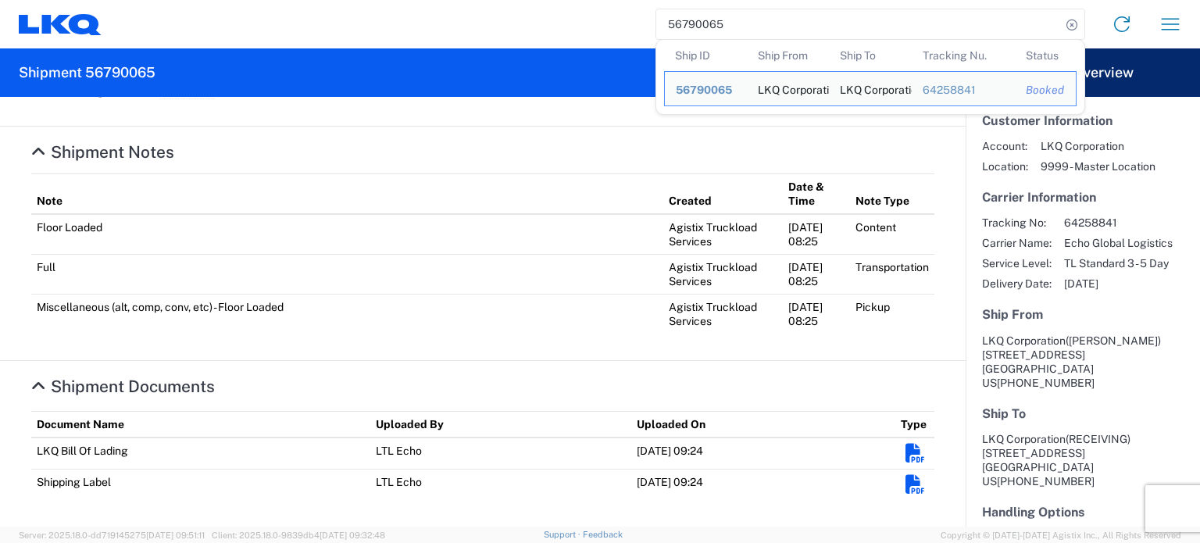
click at [692, 15] on input "56790065" at bounding box center [858, 24] width 405 height 30
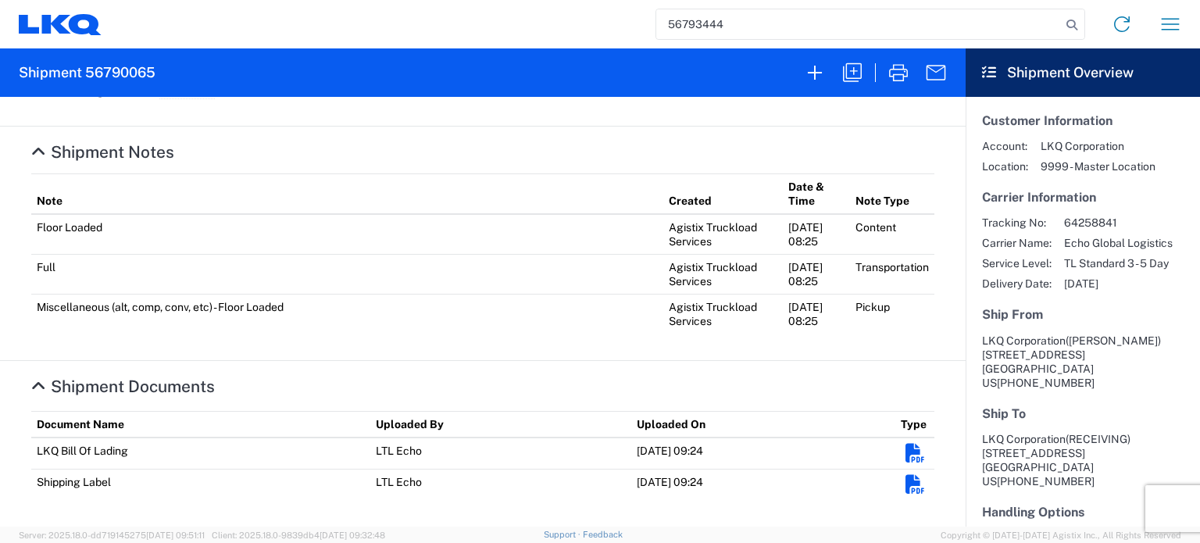
type input "56793444"
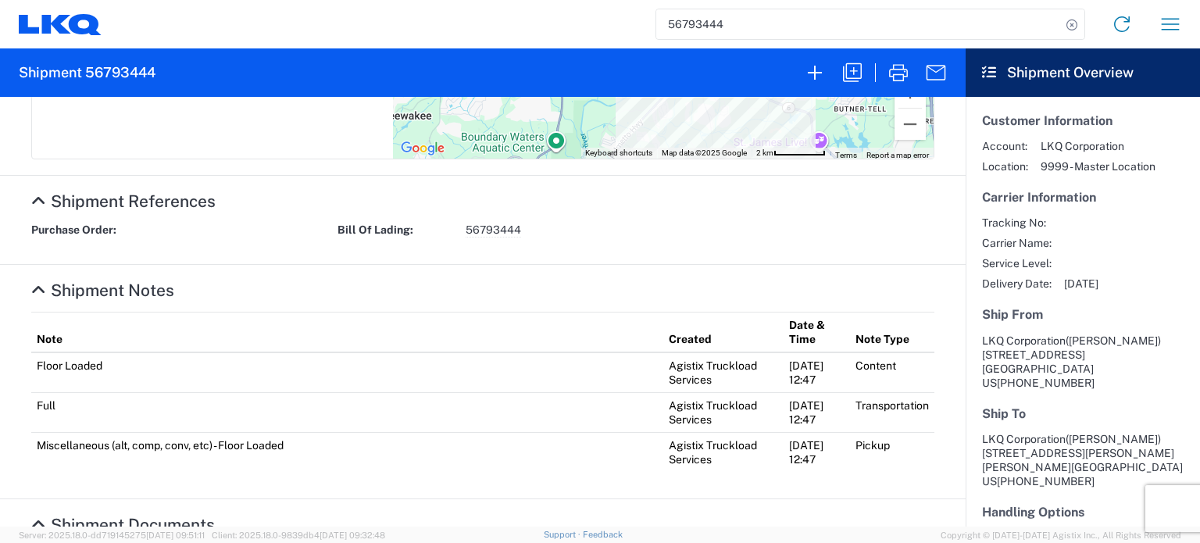
scroll to position [594, 0]
